Goal: Task Accomplishment & Management: Manage account settings

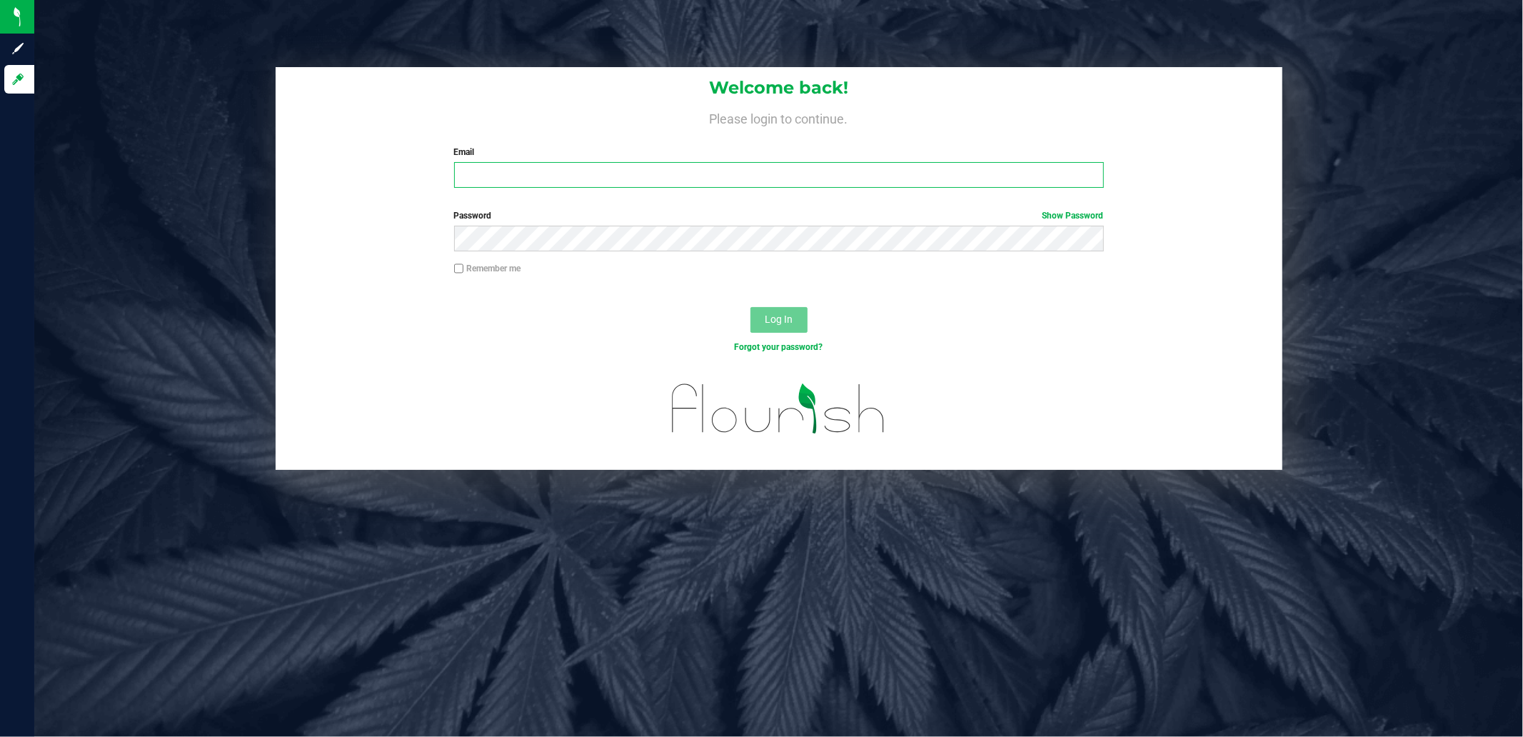
click at [498, 175] on input "Email" at bounding box center [779, 175] width 650 height 26
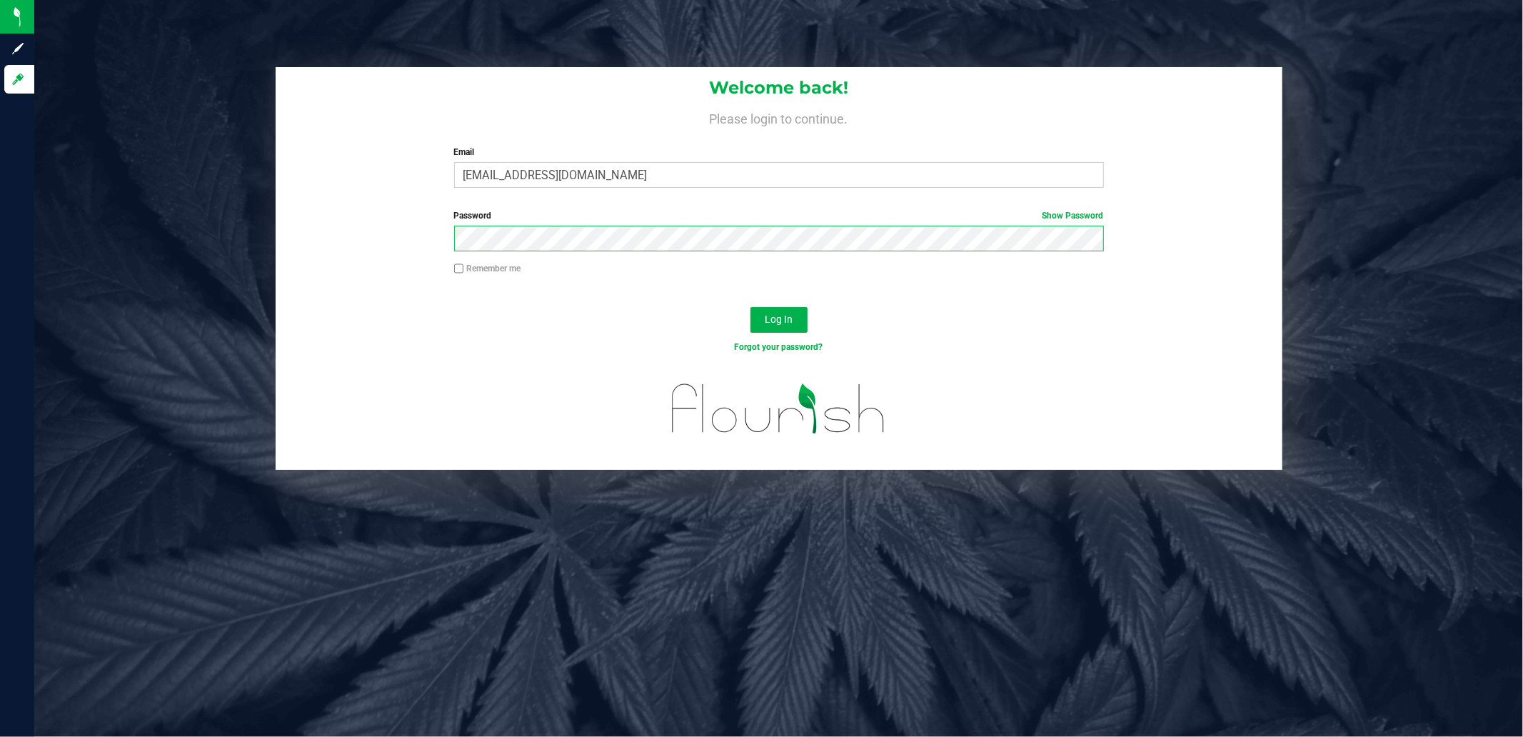
click at [750, 307] on button "Log In" at bounding box center [778, 320] width 57 height 26
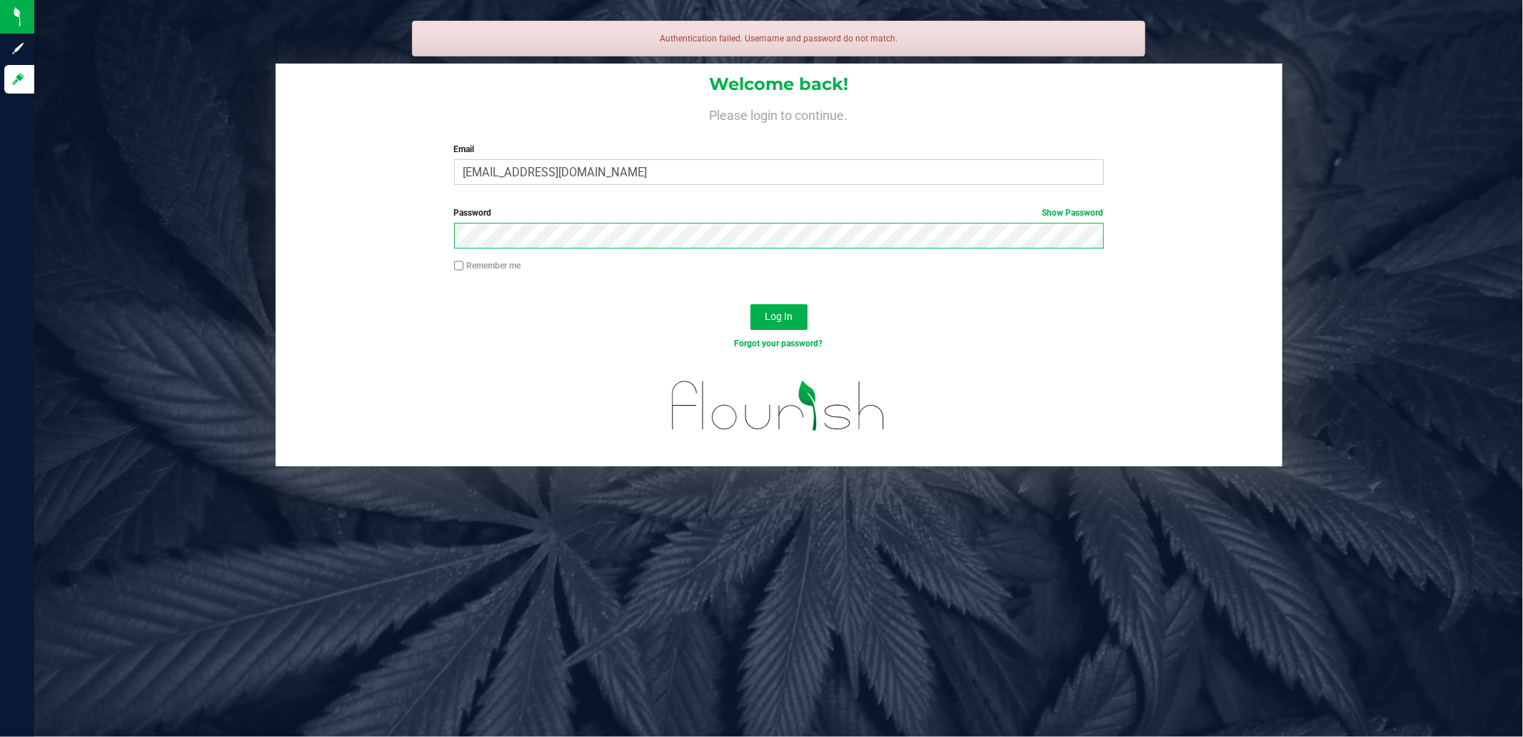
click at [750, 304] on button "Log In" at bounding box center [778, 317] width 57 height 26
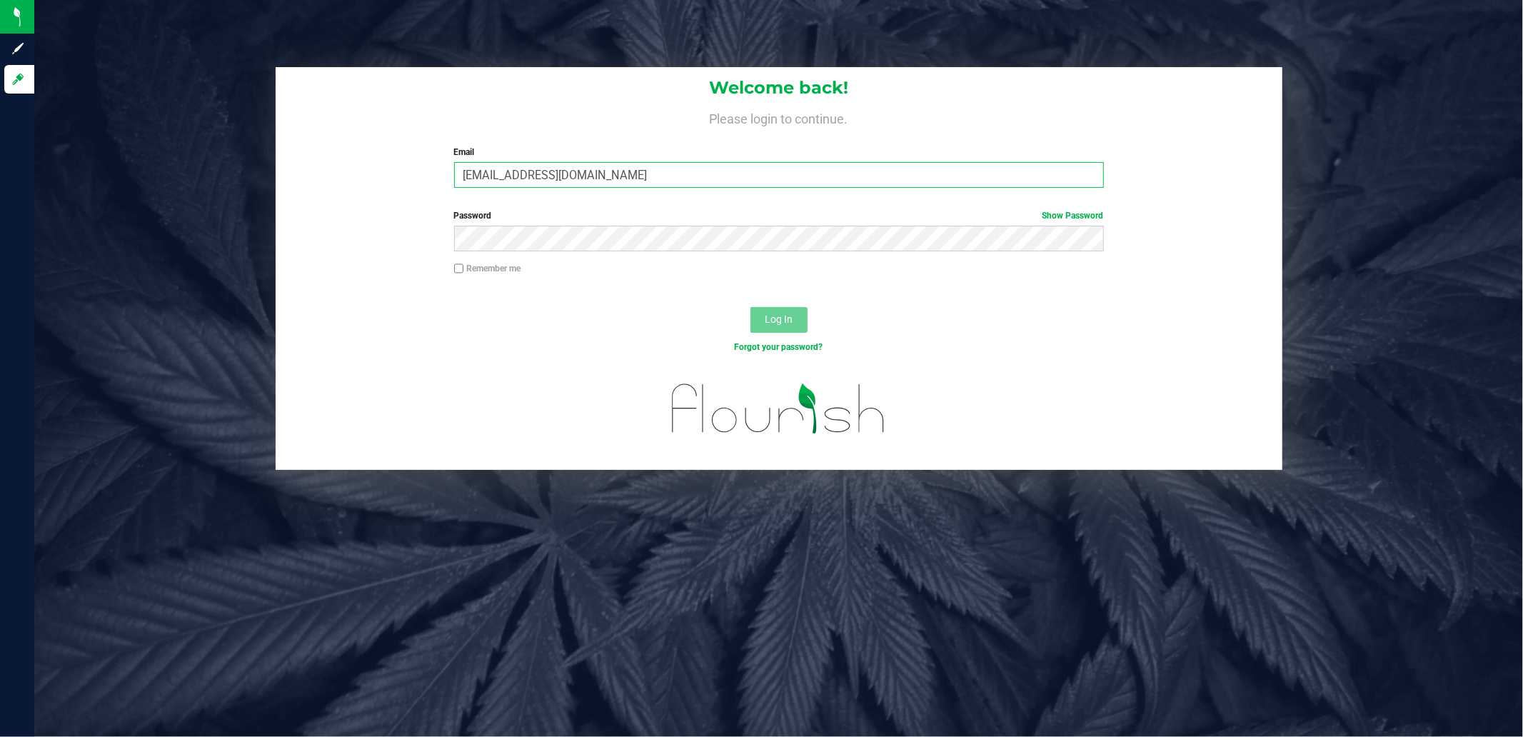
click at [527, 178] on input "[EMAIL_ADDRESS][DOMAIN_NAME]" at bounding box center [779, 175] width 650 height 26
type input "[EMAIL_ADDRESS][DOMAIN_NAME]"
click at [512, 224] on div "Password Show Password" at bounding box center [778, 230] width 671 height 42
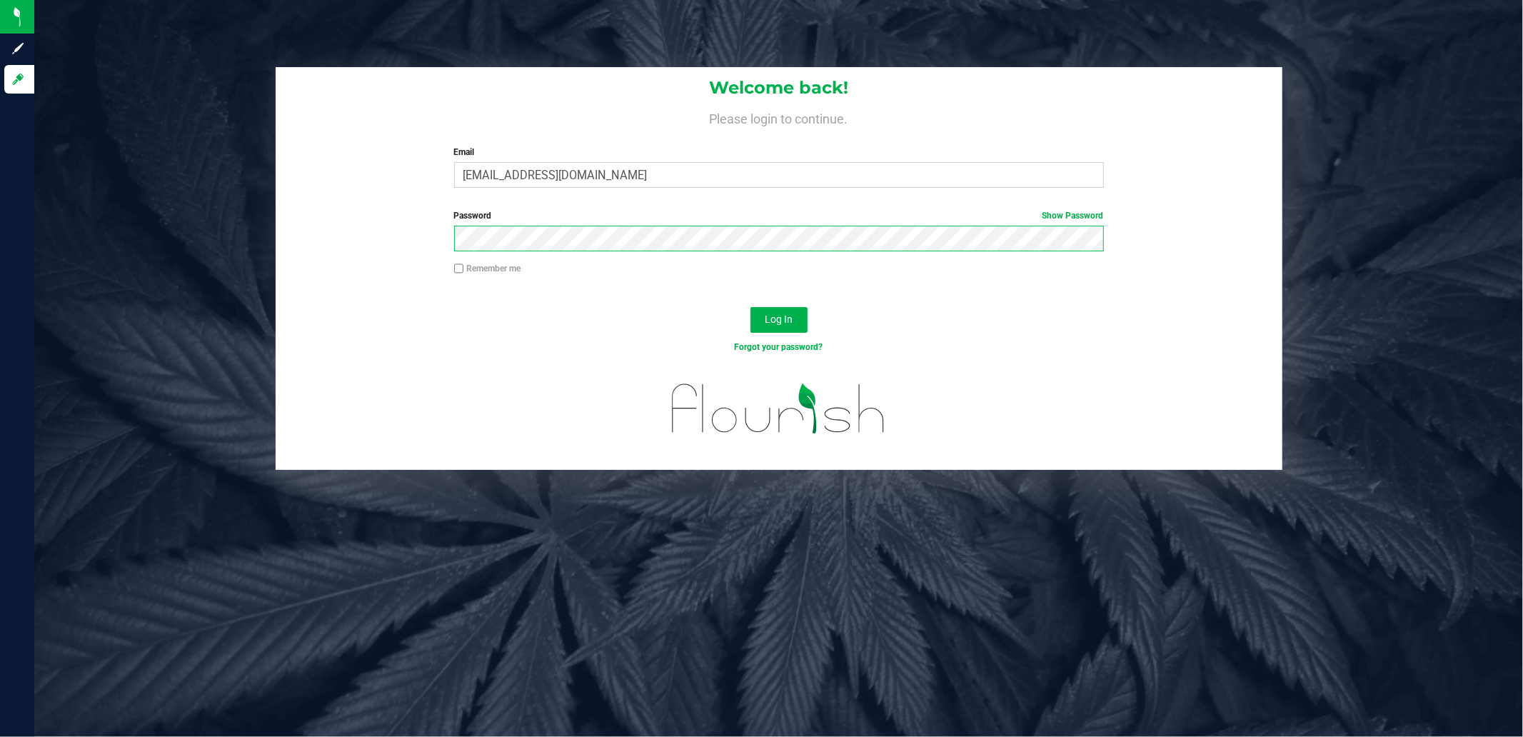
click at [750, 307] on button "Log In" at bounding box center [778, 320] width 57 height 26
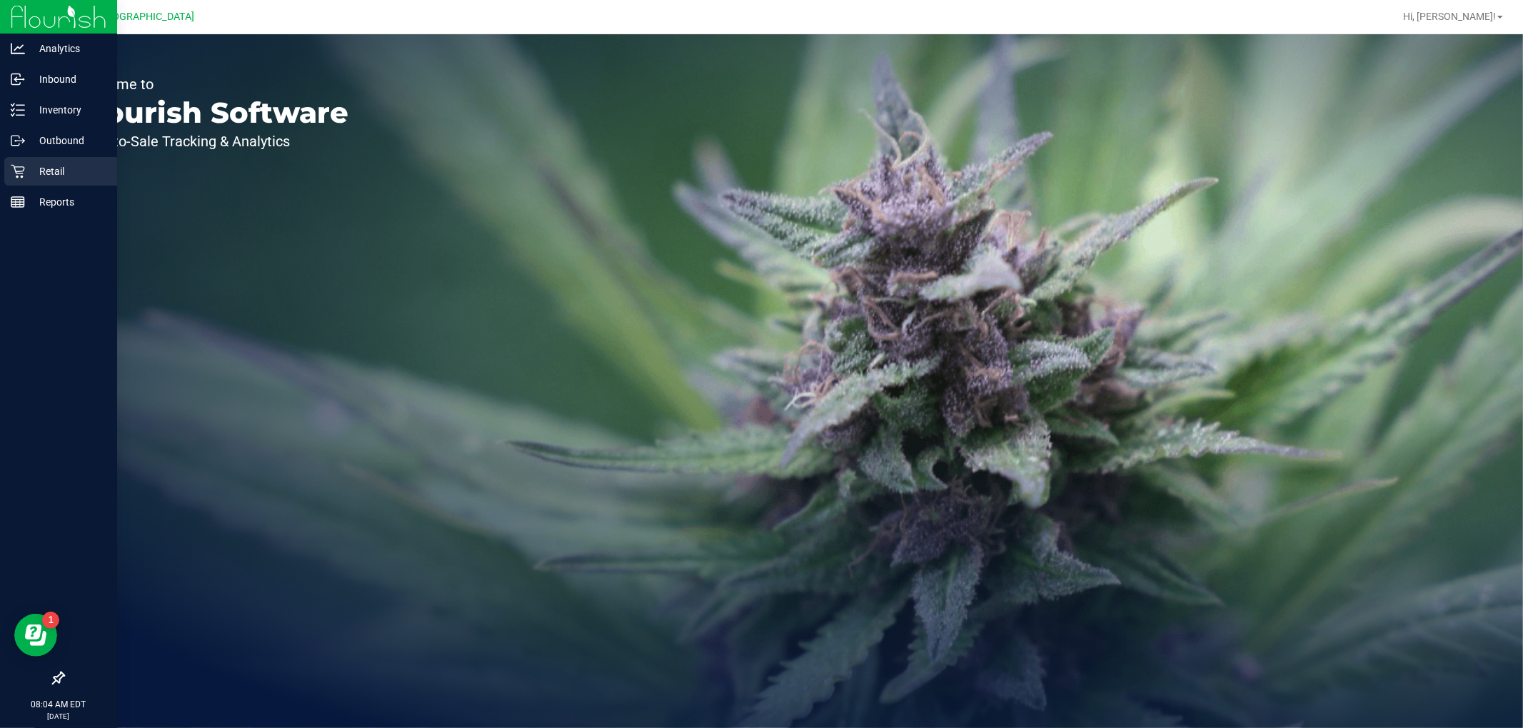
click at [22, 168] on icon at bounding box center [18, 171] width 14 height 14
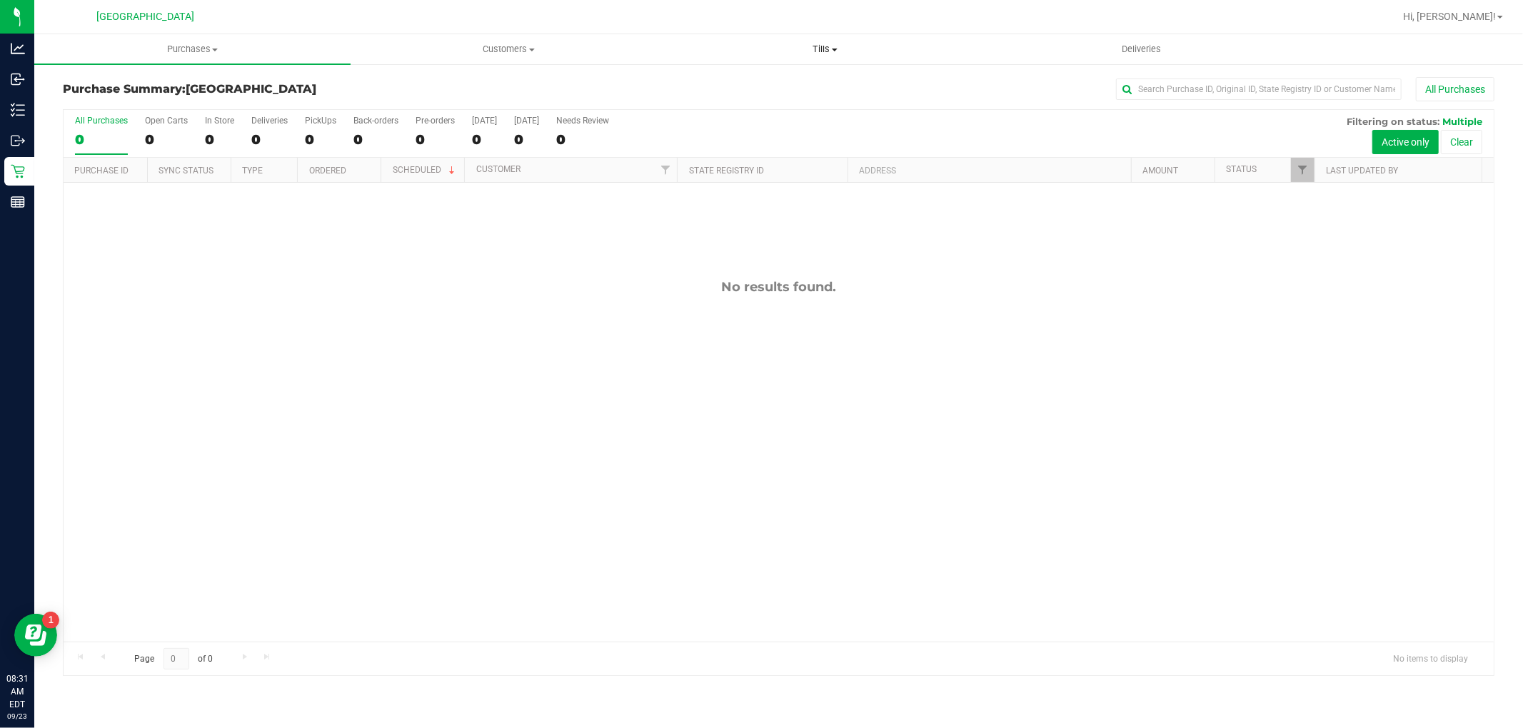
click at [832, 53] on span "Tills" at bounding box center [825, 49] width 315 height 13
click at [718, 86] on span "Manage tills" at bounding box center [715, 86] width 96 height 12
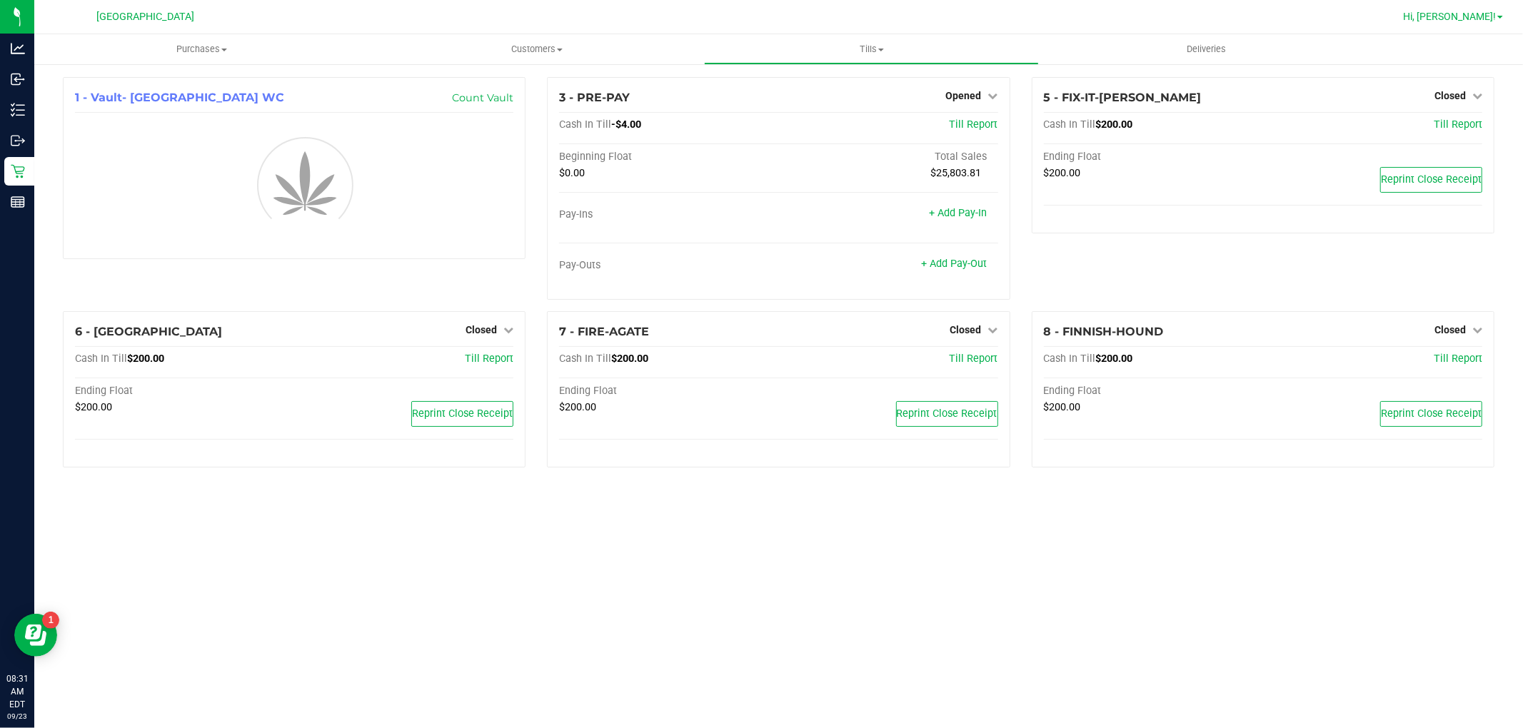
click at [1469, 14] on span "Hi, [PERSON_NAME]!" at bounding box center [1449, 16] width 93 height 11
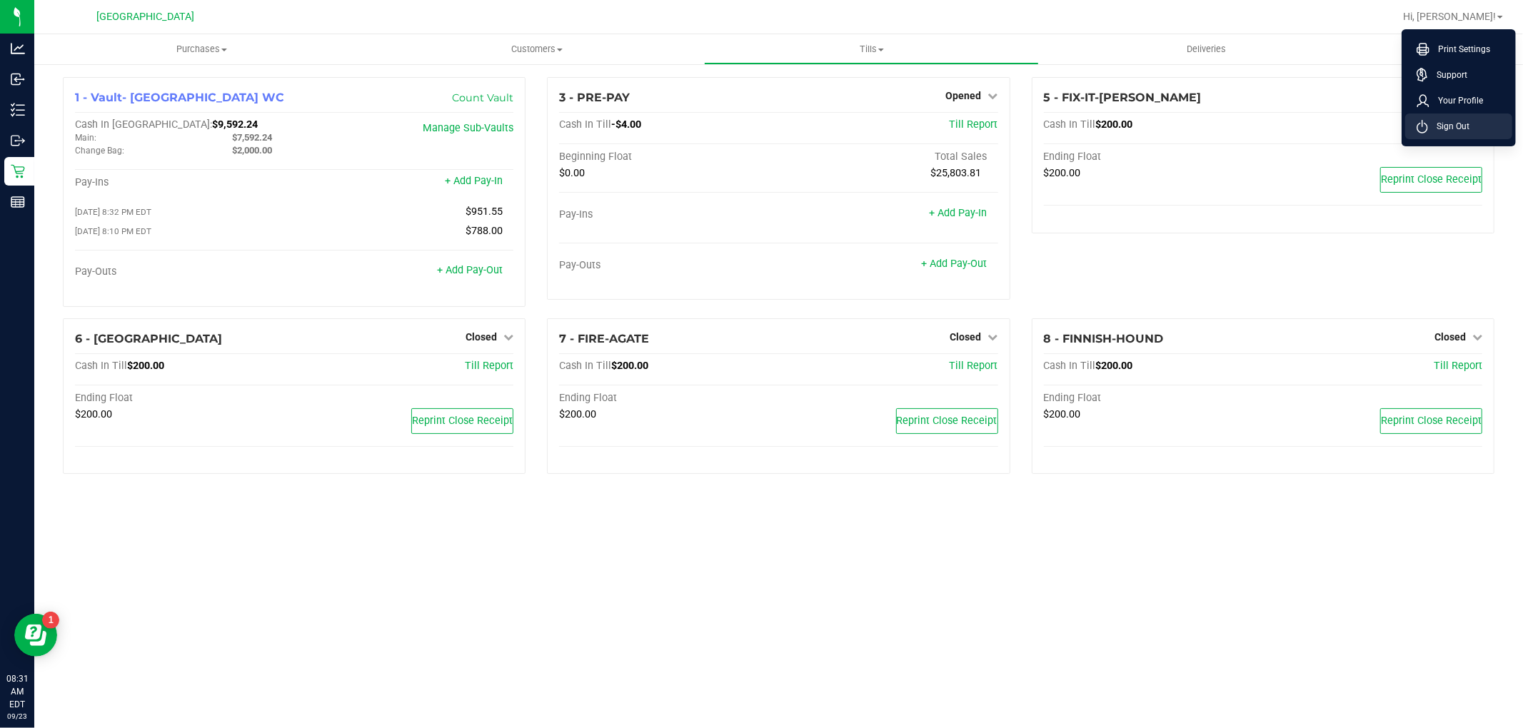
click at [1419, 126] on icon at bounding box center [1421, 127] width 11 height 14
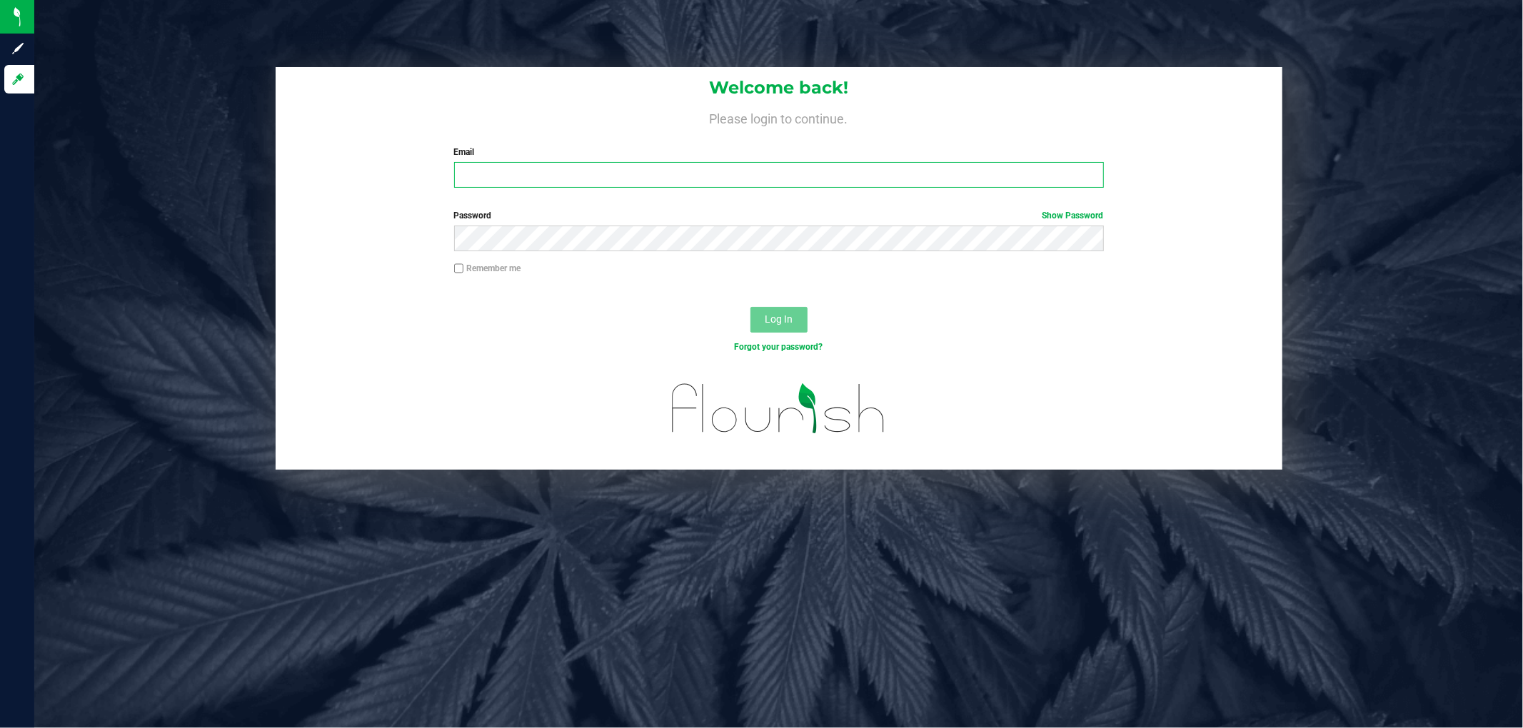
click at [655, 174] on input "Email" at bounding box center [779, 175] width 650 height 26
type input "[EMAIL_ADDRESS][DOMAIN_NAME]"
click at [750, 307] on button "Log In" at bounding box center [778, 320] width 57 height 26
